Goal: Manage account settings

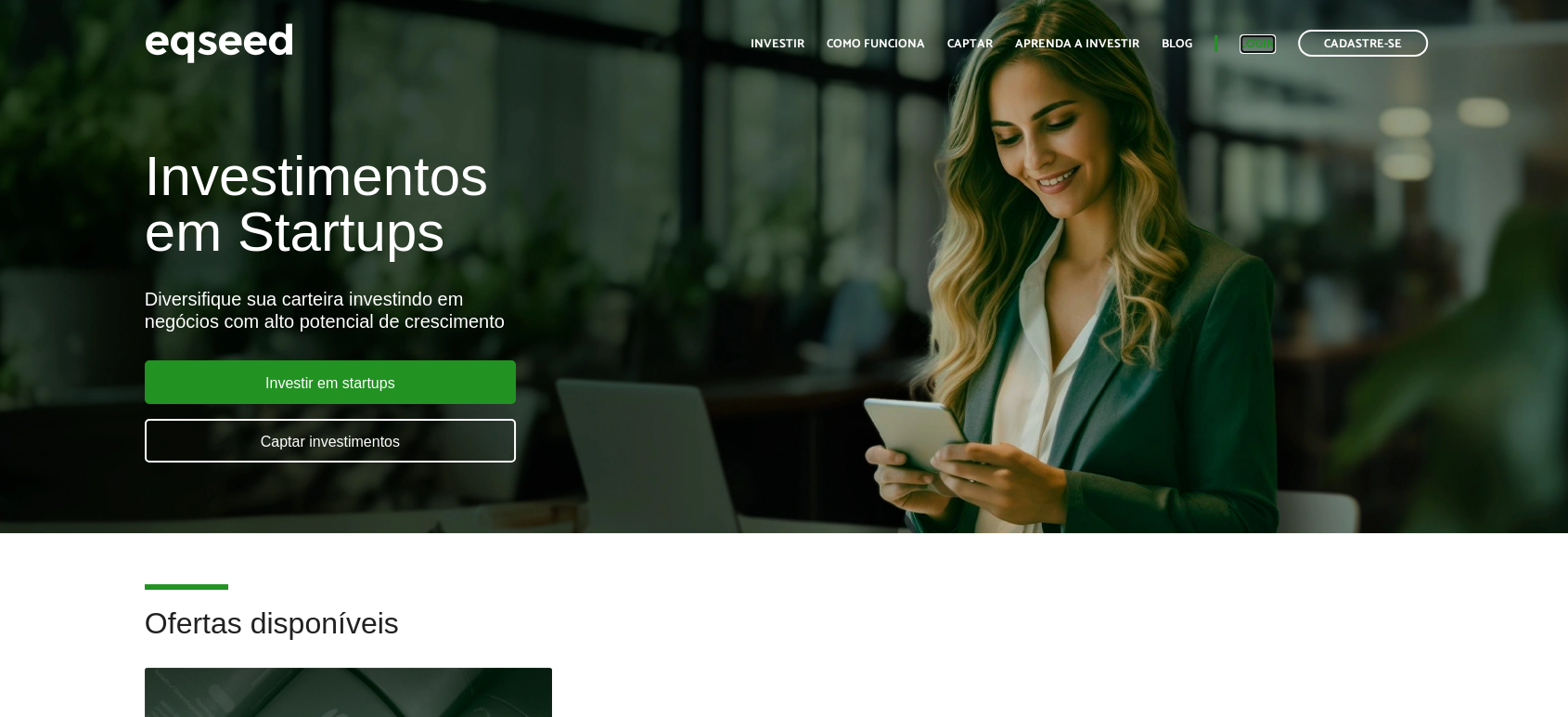
click at [1260, 44] on link "Login" at bounding box center [1257, 44] width 36 height 12
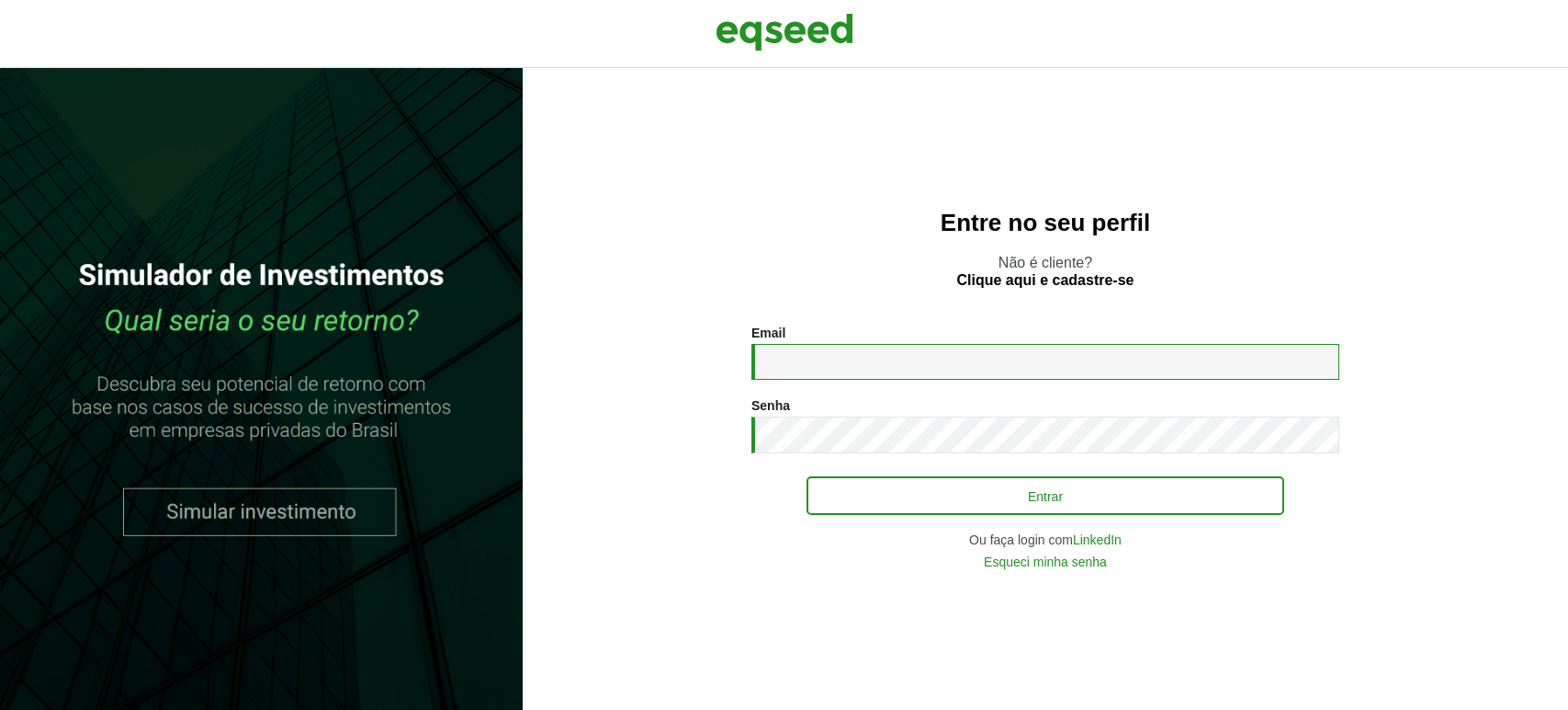
type input "**********"
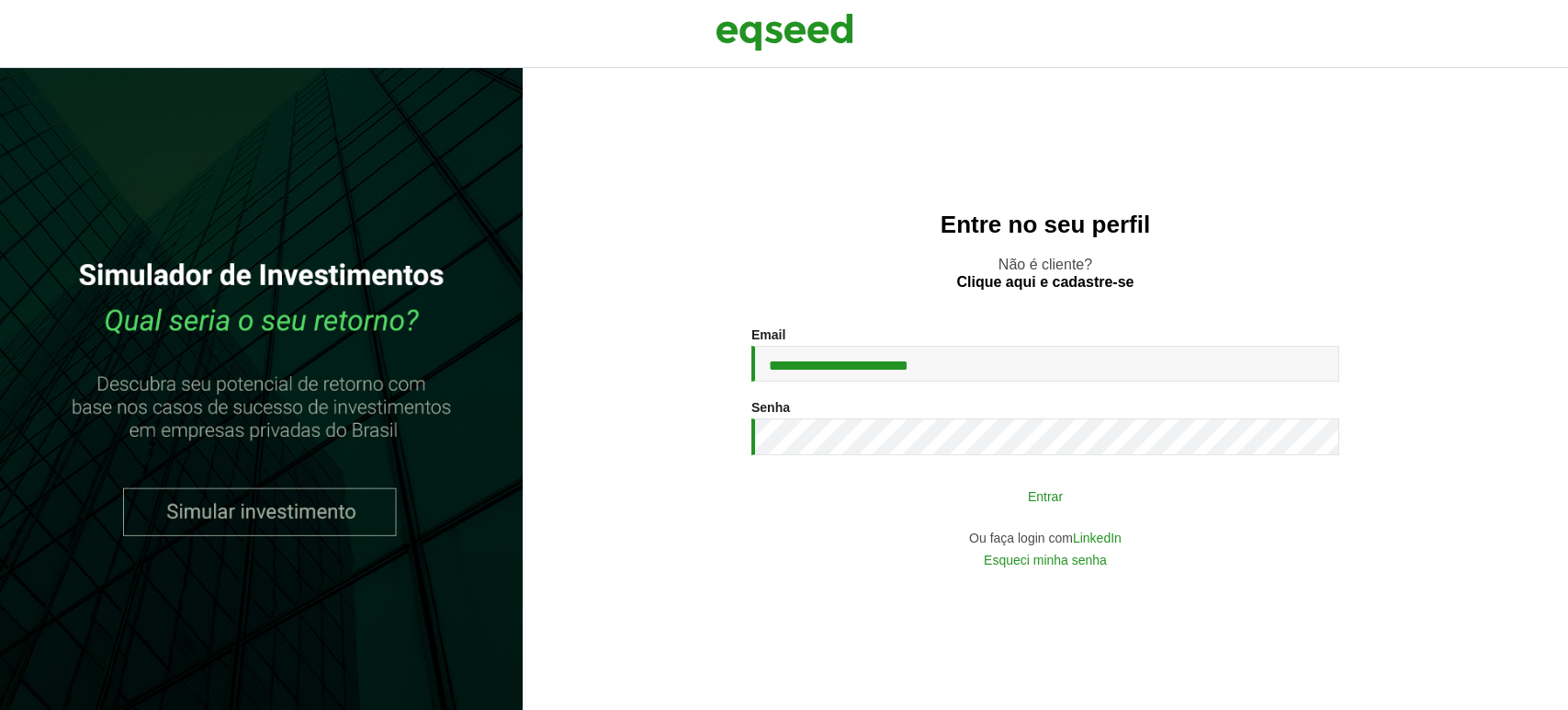
click at [862, 501] on button "Entrar" at bounding box center [1045, 495] width 478 height 35
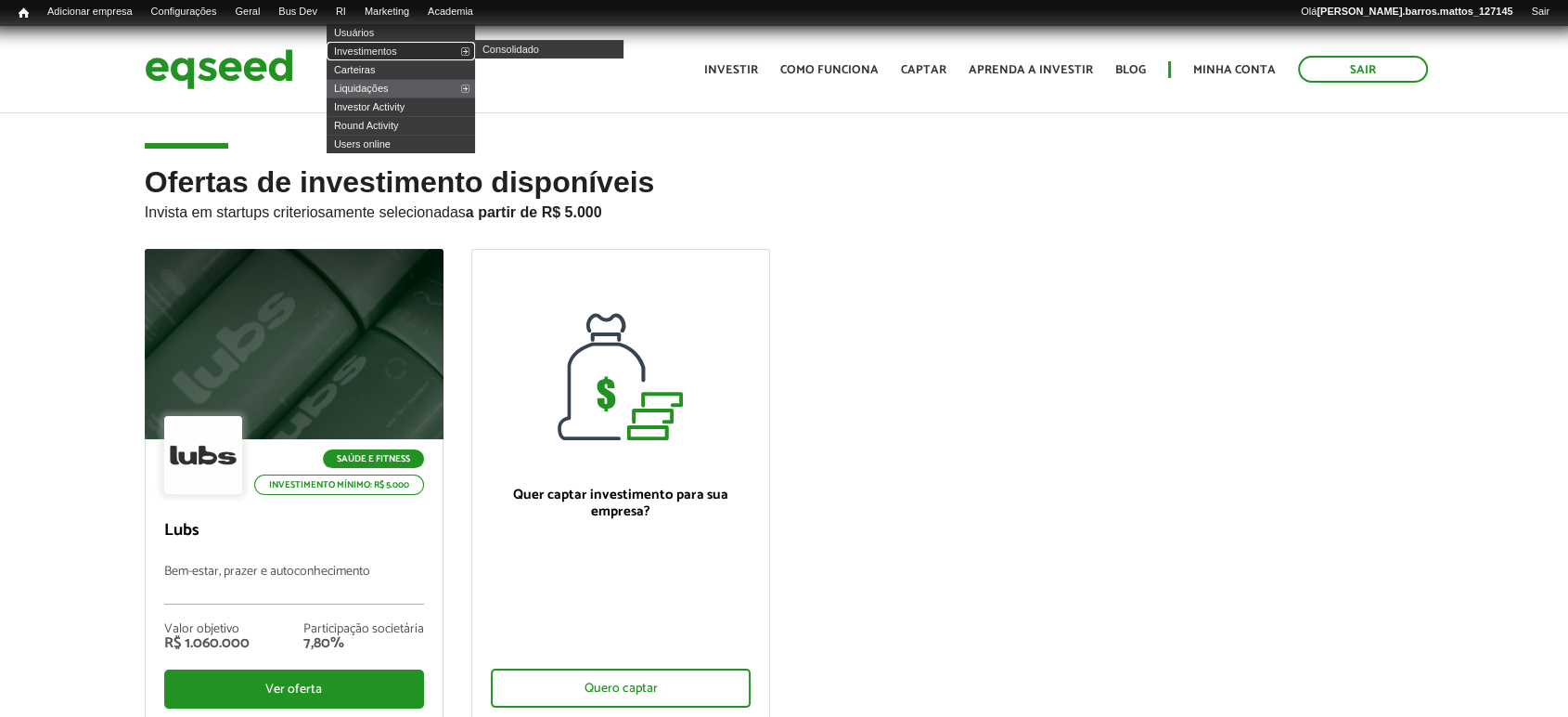
click at [354, 56] on link "Investimentos" at bounding box center [400, 51] width 148 height 18
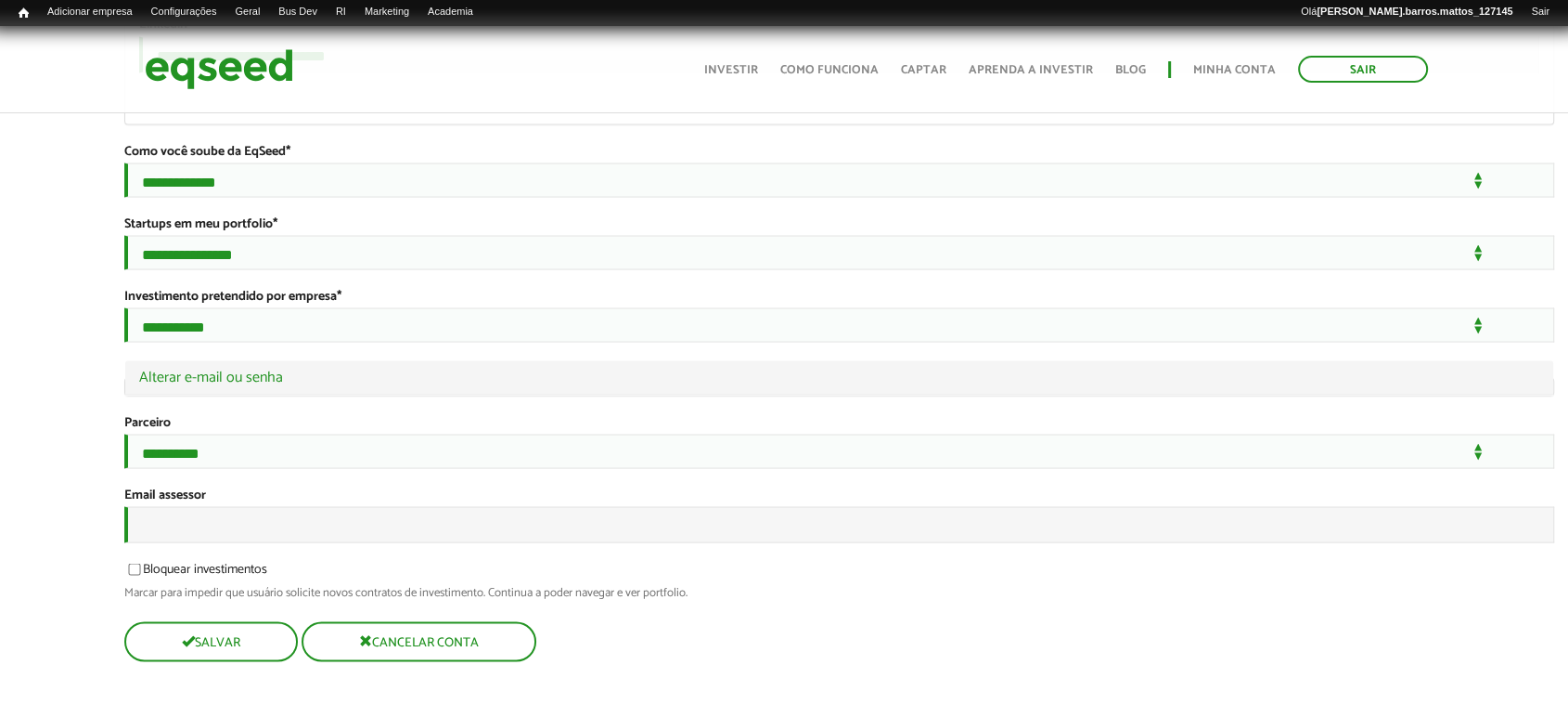
scroll to position [3690, 0]
click at [937, 510] on input "Email assessor" at bounding box center [839, 524] width 1429 height 36
type input "**********"
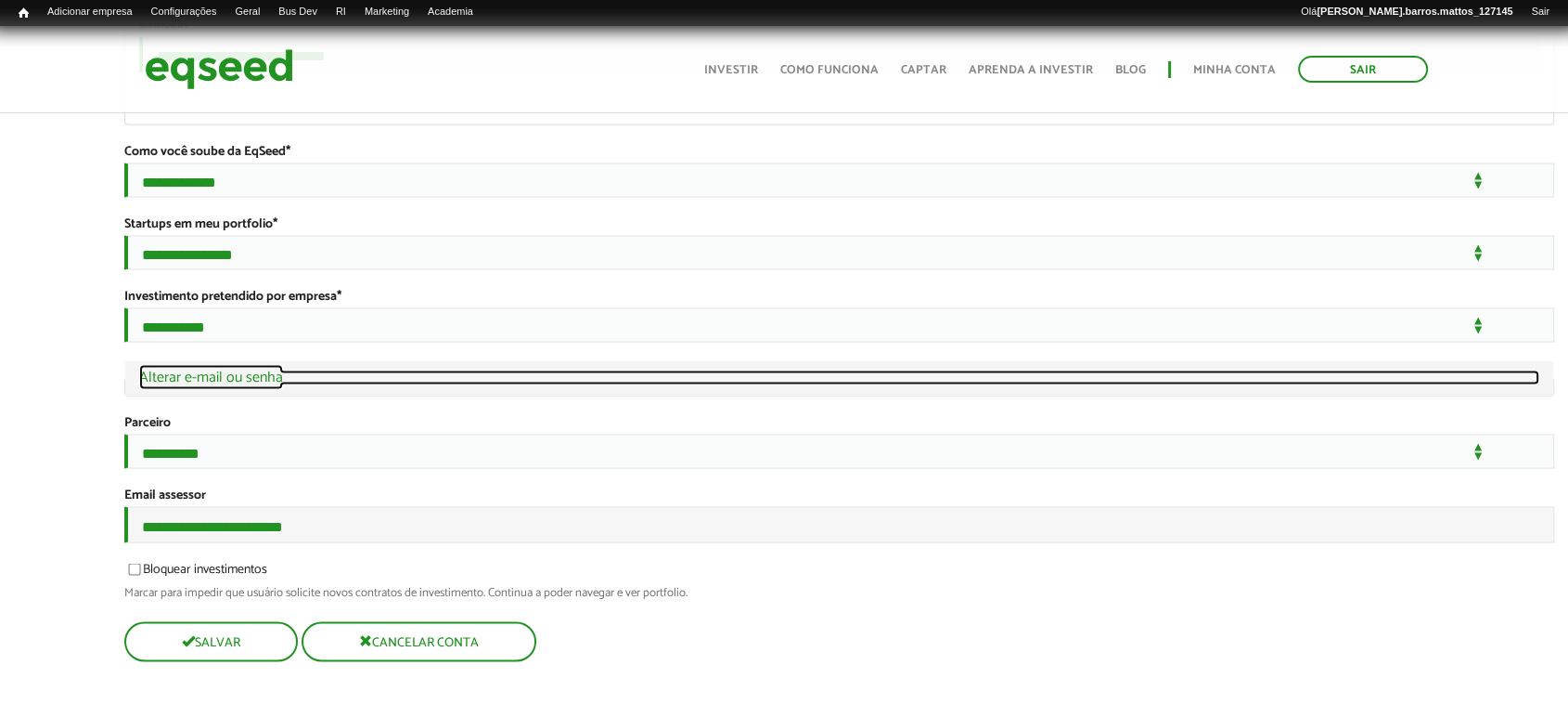
click at [243, 370] on link "Ocultar Alterar e-mail ou senha" at bounding box center [838, 377] width 1400 height 15
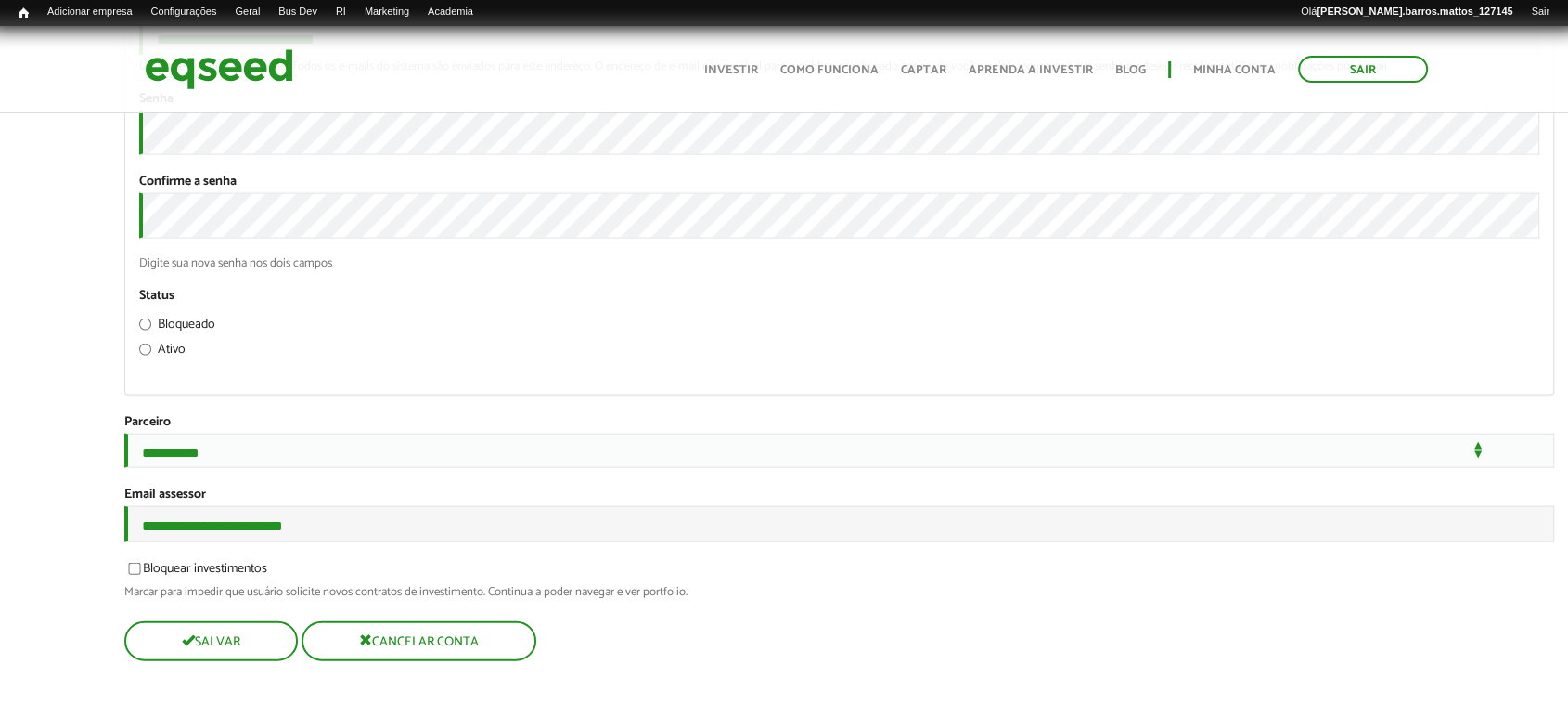
scroll to position [4211, 0]
click at [155, 647] on button "Salvar" at bounding box center [209, 641] width 169 height 36
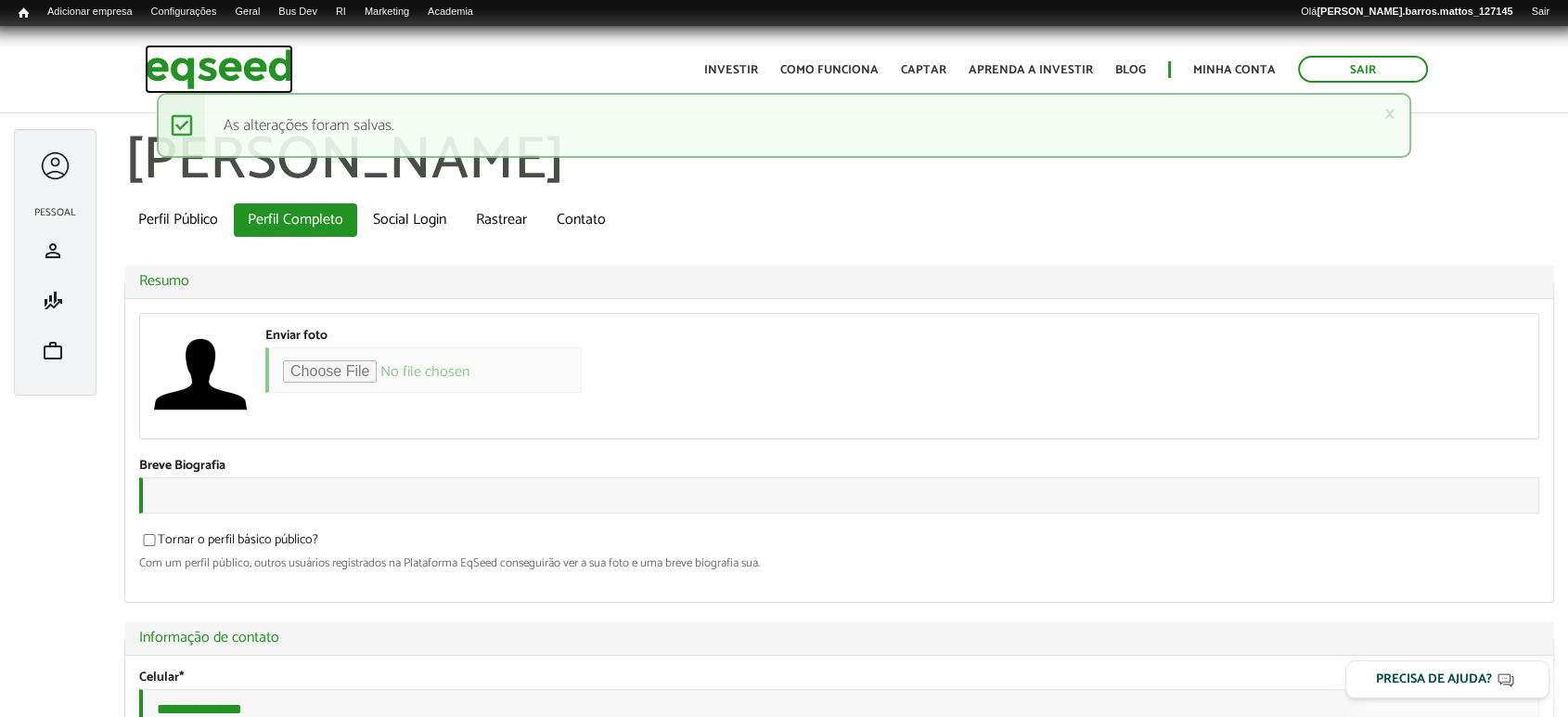
click at [144, 71] on img at bounding box center [218, 69] width 148 height 49
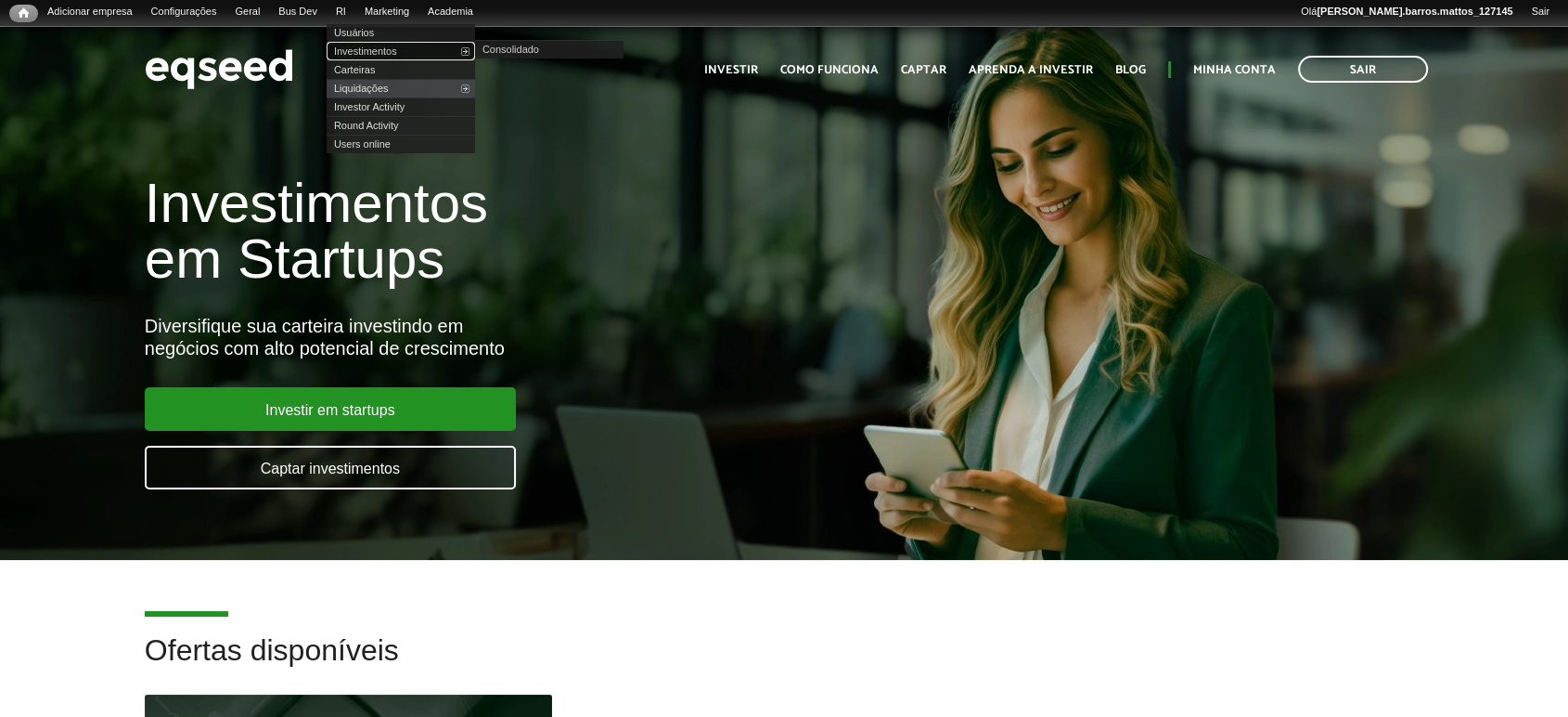
click at [358, 50] on link "Investimentos" at bounding box center [400, 51] width 148 height 18
